Goal: Navigation & Orientation: Find specific page/section

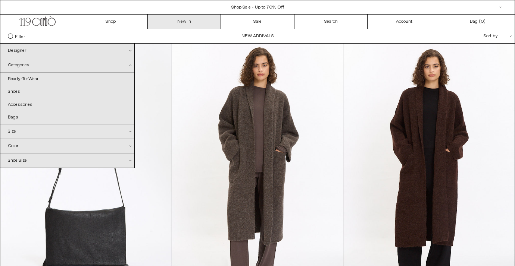
click at [195, 24] on link "New In" at bounding box center [185, 22] width 74 height 14
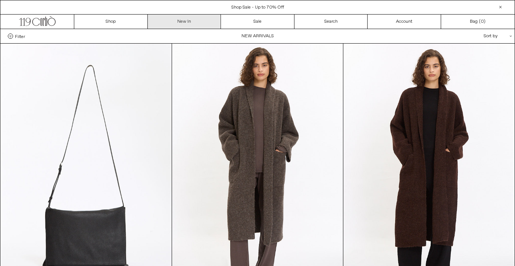
click at [189, 20] on link "New In" at bounding box center [185, 22] width 74 height 14
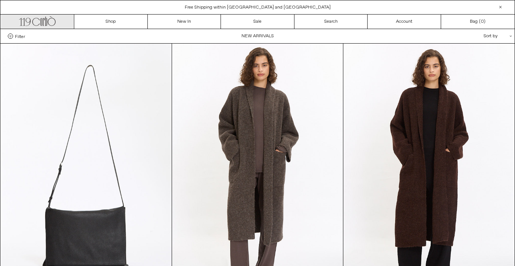
click at [47, 22] on icon ".cls-1, .cls-2 { fill: #231f20; stroke: #231f20; stroke-miterlimit: 10; stroke-…" at bounding box center [37, 20] width 37 height 11
